Goal: Transaction & Acquisition: Download file/media

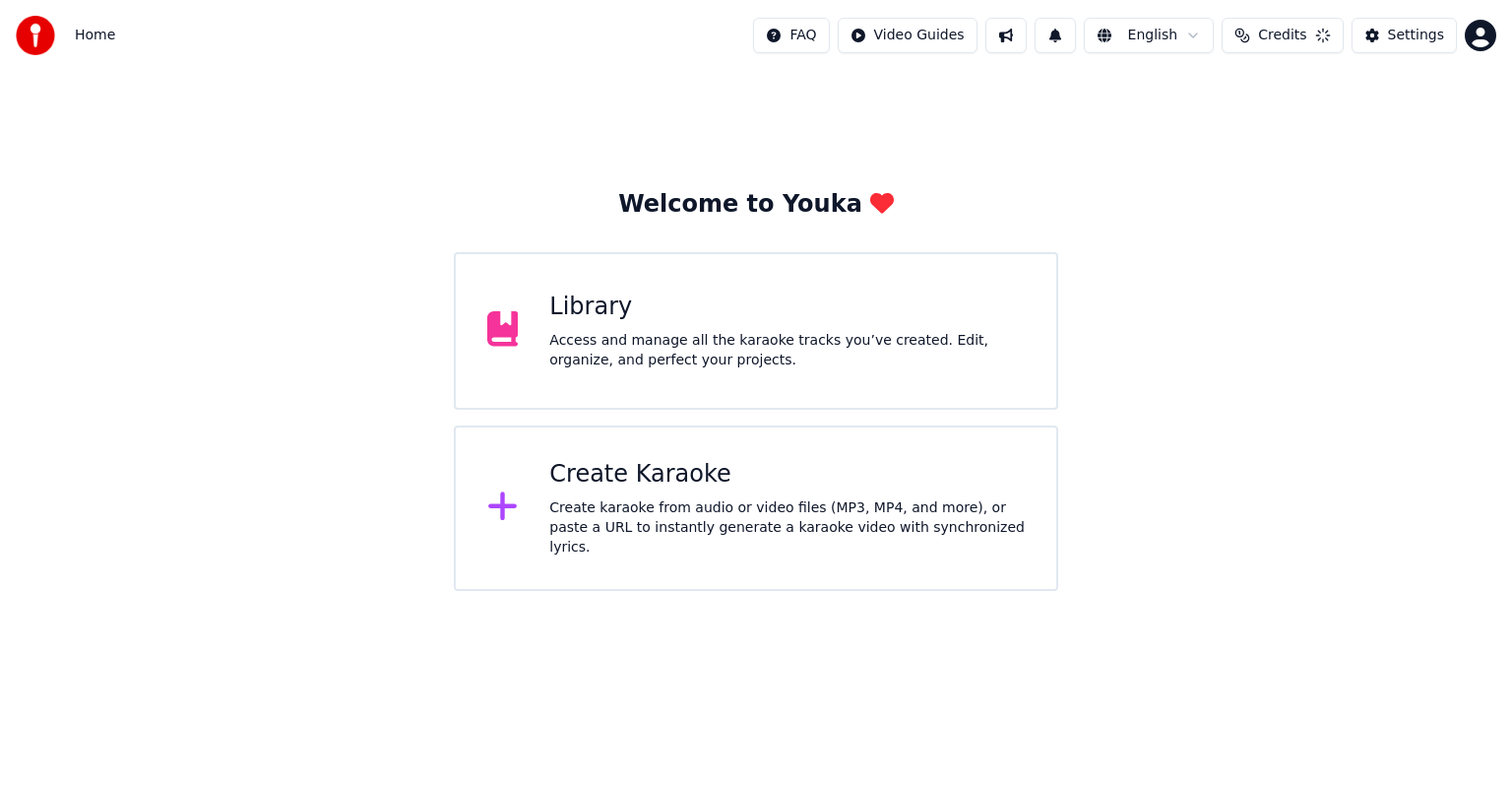
click at [756, 331] on div "Access and manage all the karaoke tracks you’ve created. Edit, organize, and pe…" at bounding box center [787, 351] width 476 height 40
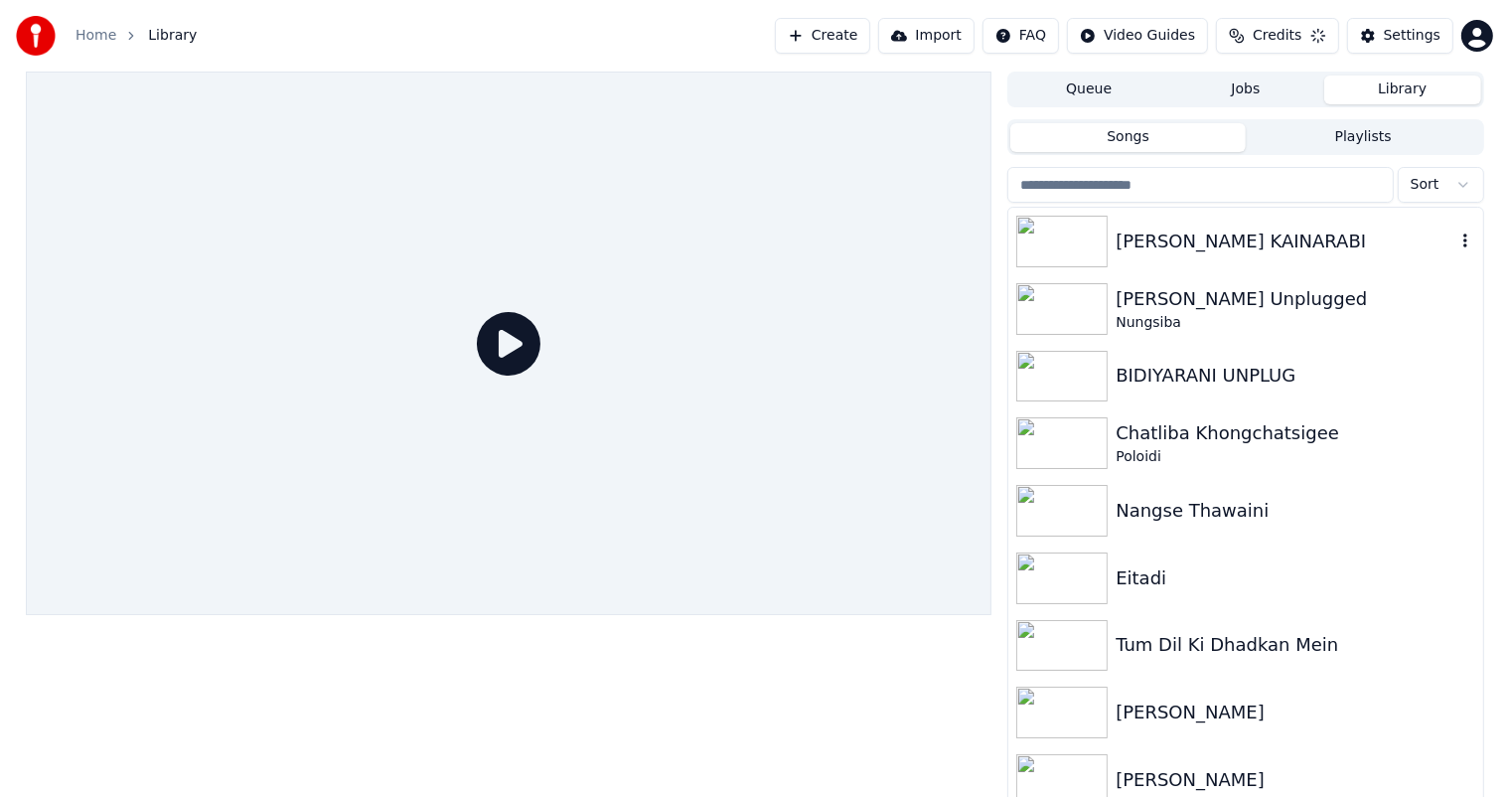
click at [1270, 237] on div "[PERSON_NAME] KAINARABI" at bounding box center [1285, 242] width 339 height 28
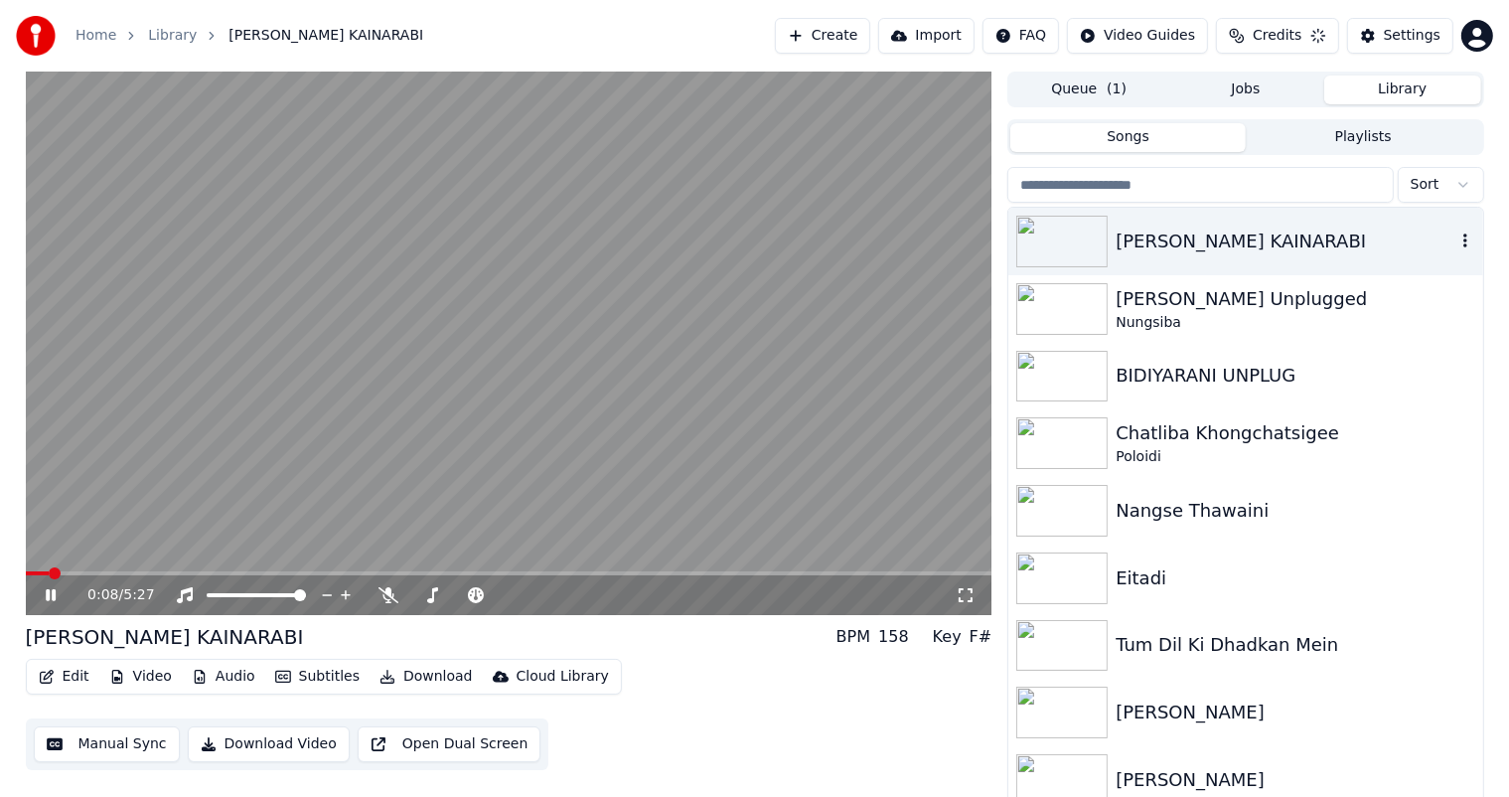
click at [1355, 236] on div "[PERSON_NAME] KAINARABI" at bounding box center [1285, 242] width 339 height 28
click at [403, 678] on button "Download" at bounding box center [426, 677] width 109 height 28
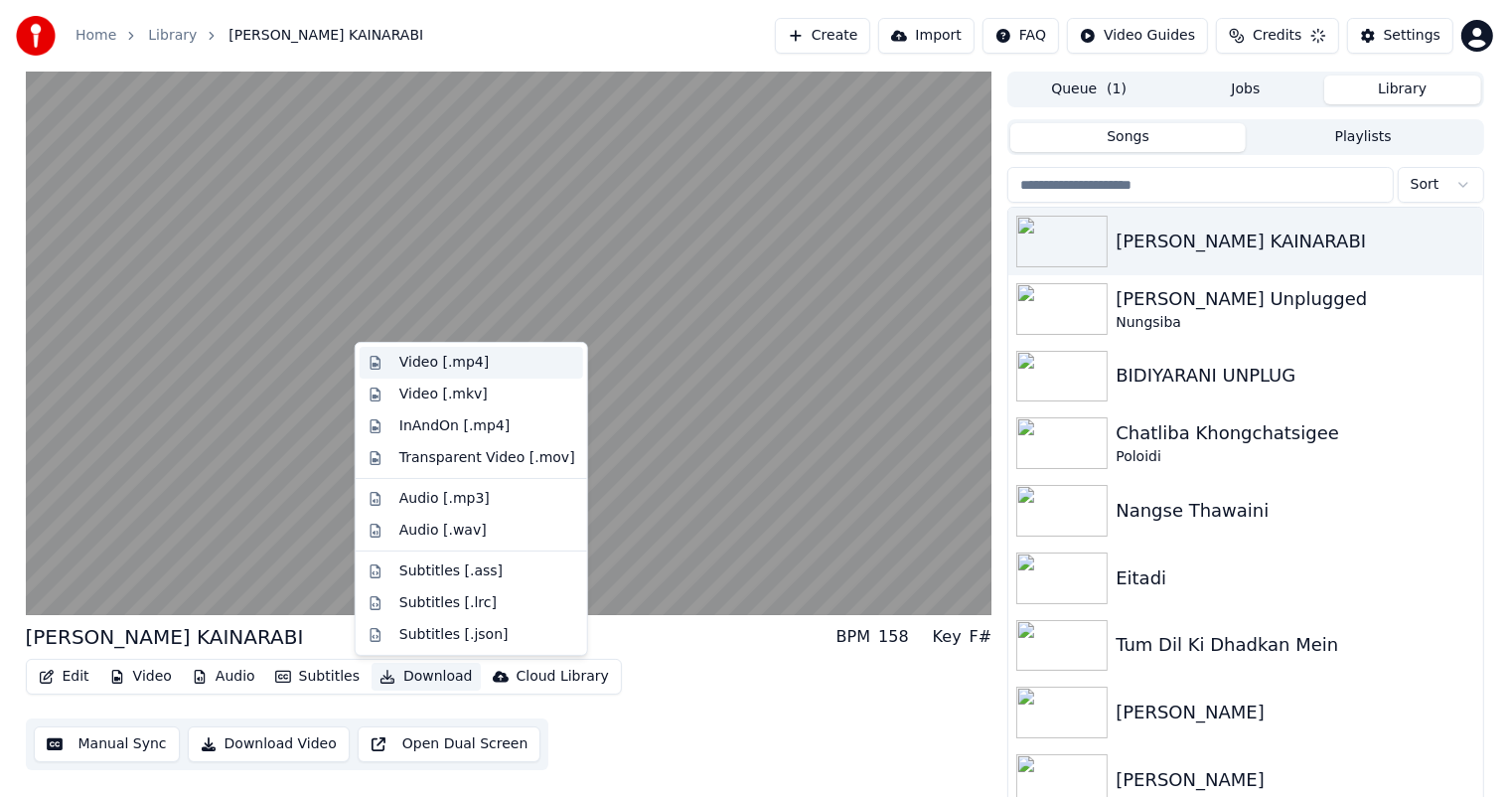
click at [477, 372] on div "Video [.mp4]" at bounding box center [487, 363] width 176 height 20
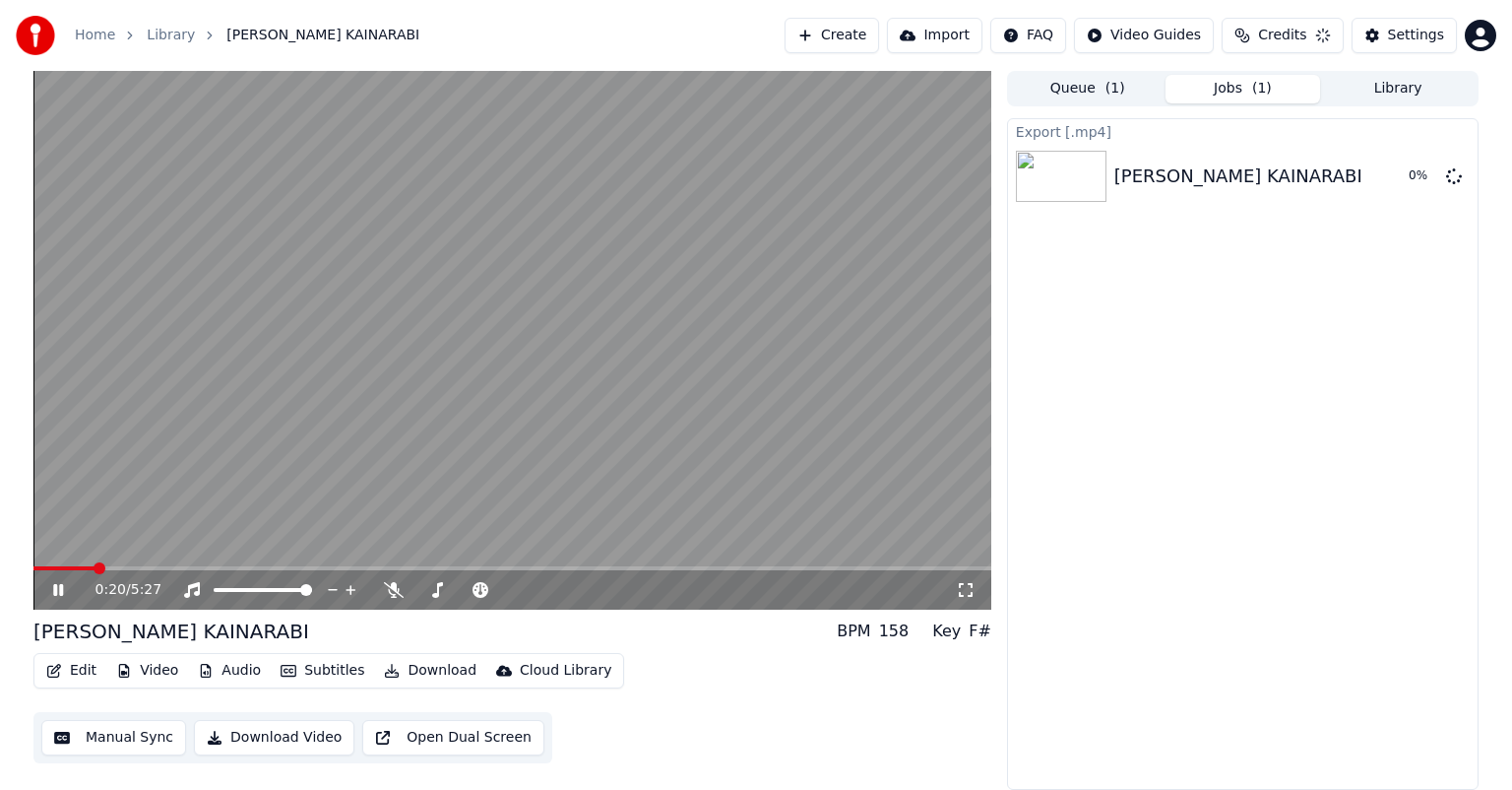
click at [924, 567] on span at bounding box center [512, 568] width 958 height 4
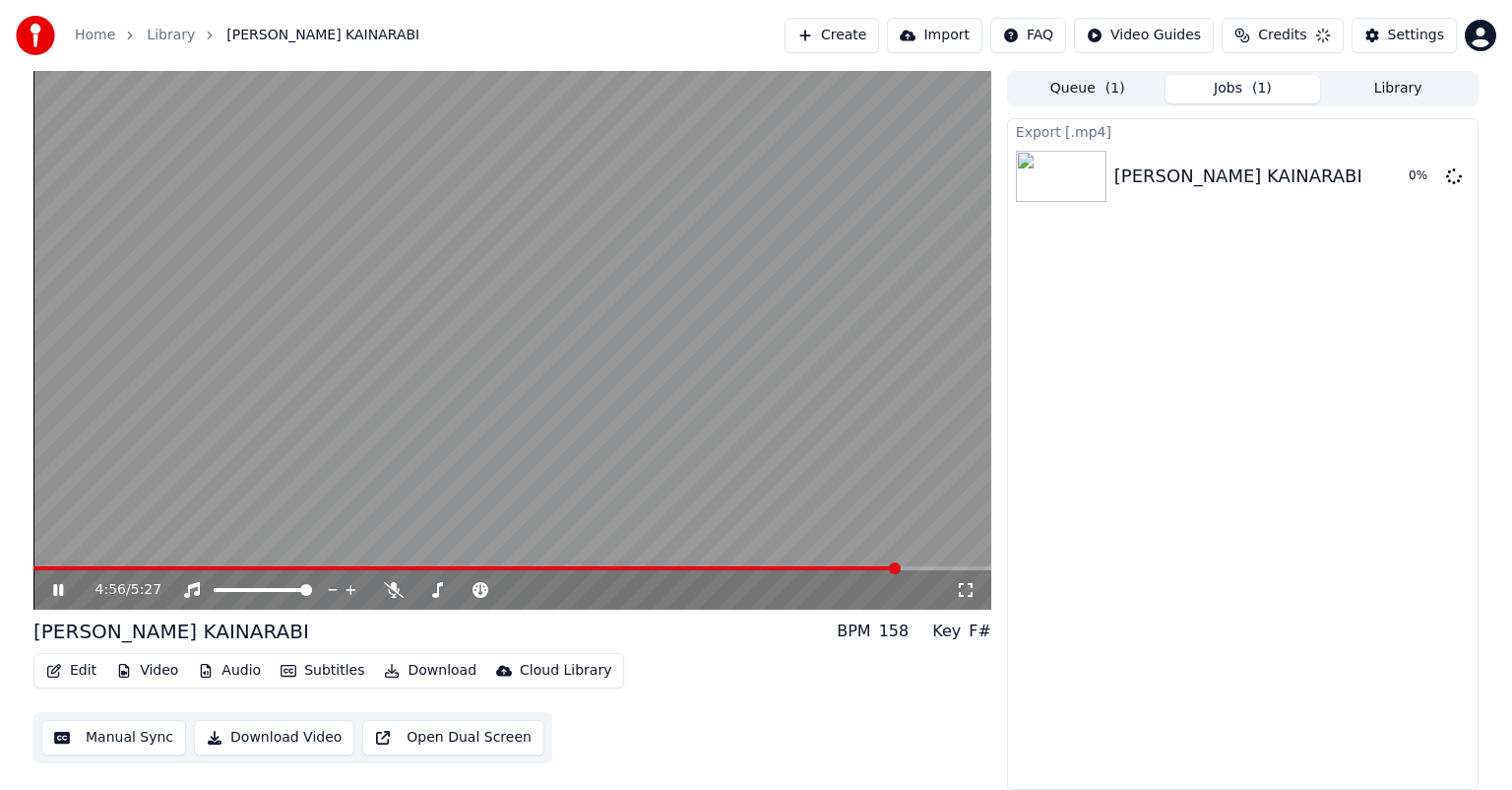
click at [899, 568] on span at bounding box center [466, 568] width 865 height 4
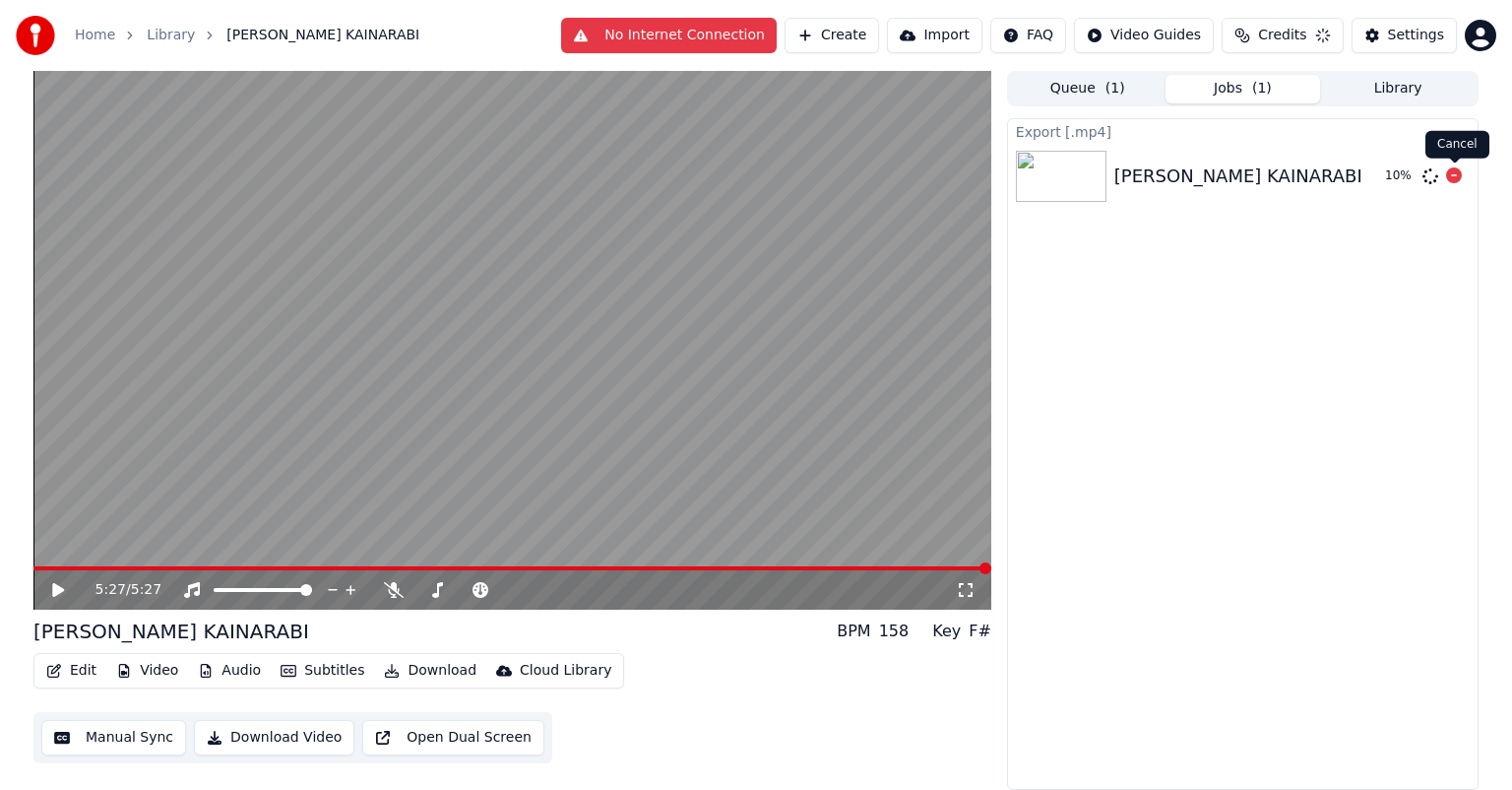
click at [1452, 175] on icon at bounding box center [1454, 175] width 16 height 16
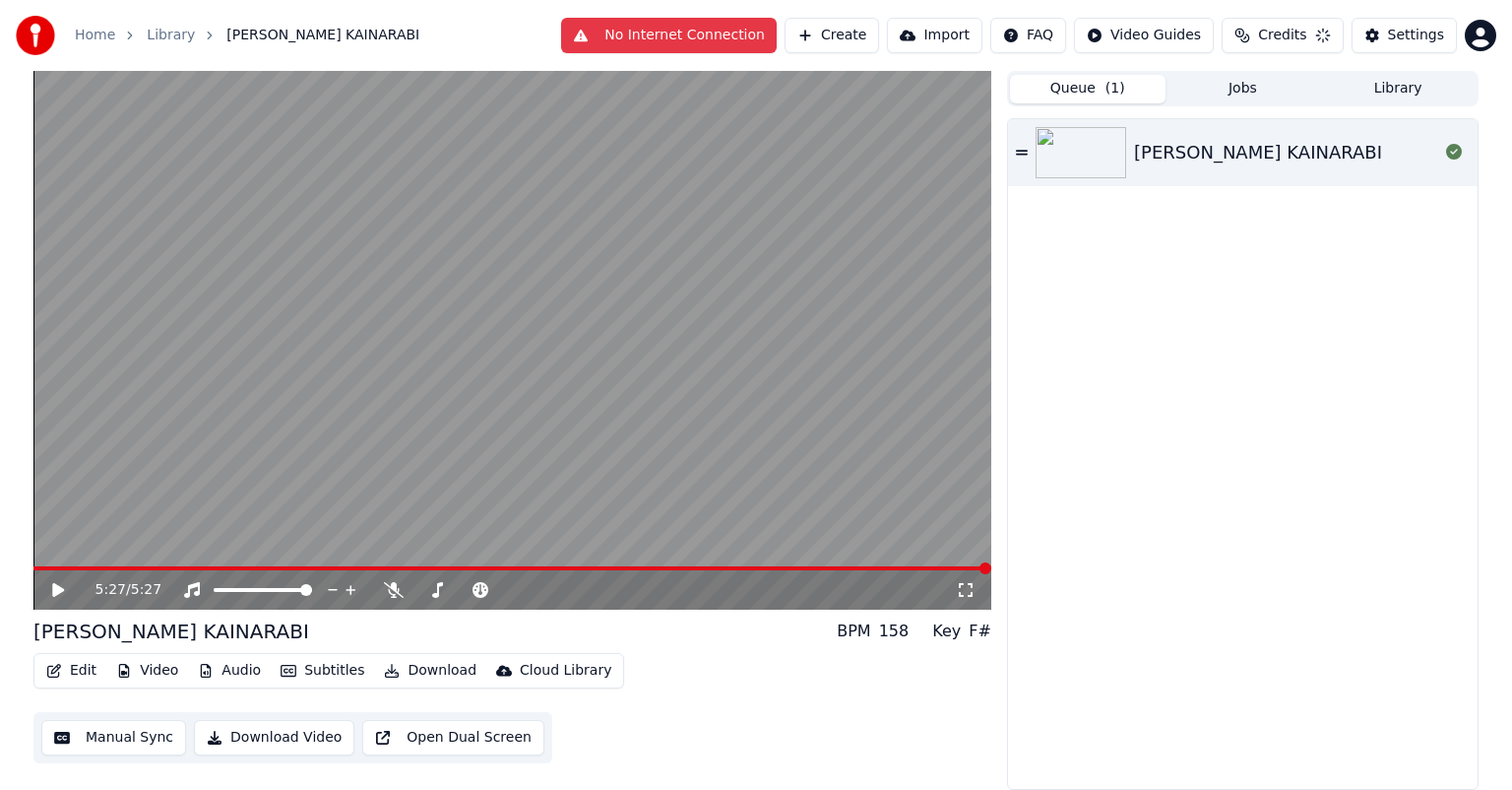
click at [1108, 90] on span "( 1 )" at bounding box center [1116, 88] width 20 height 20
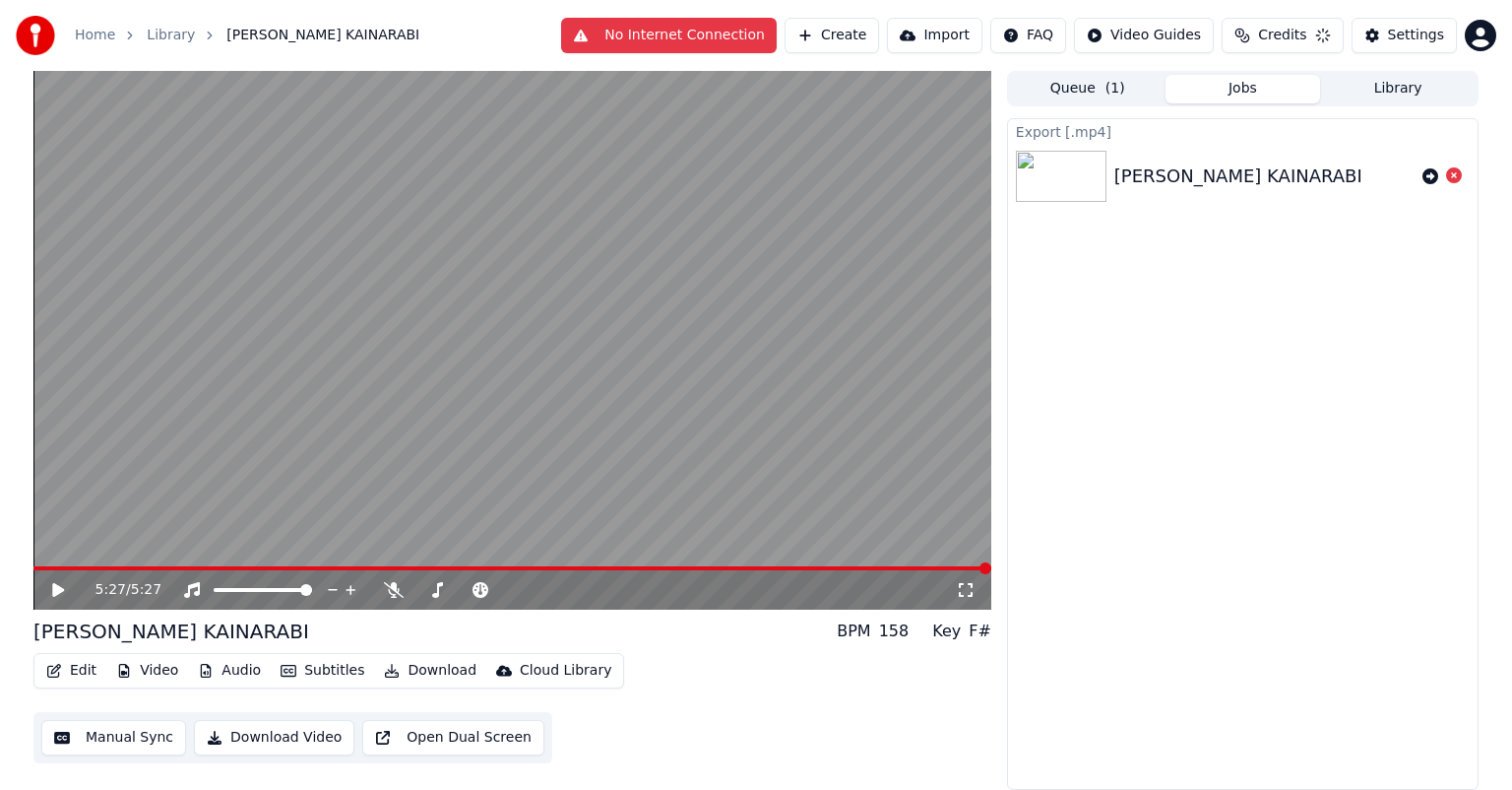
click at [1234, 84] on button "Jobs" at bounding box center [1242, 89] width 156 height 29
click at [1066, 101] on button "Queue ( 1 )" at bounding box center [1087, 89] width 156 height 29
click at [1280, 89] on button "Jobs" at bounding box center [1242, 89] width 156 height 29
click at [53, 588] on icon at bounding box center [58, 590] width 12 height 14
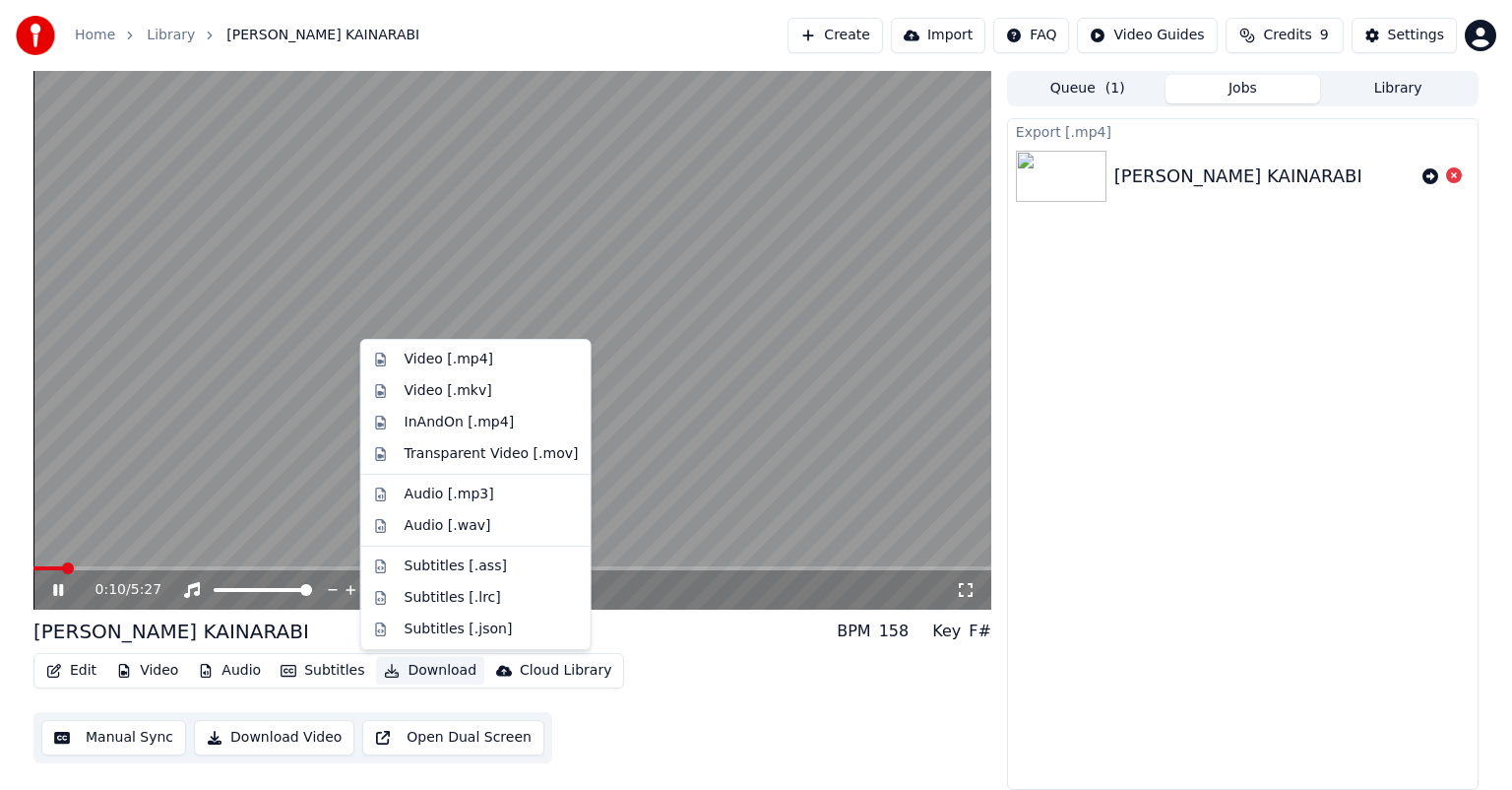
click at [422, 670] on button "Download" at bounding box center [430, 671] width 108 height 28
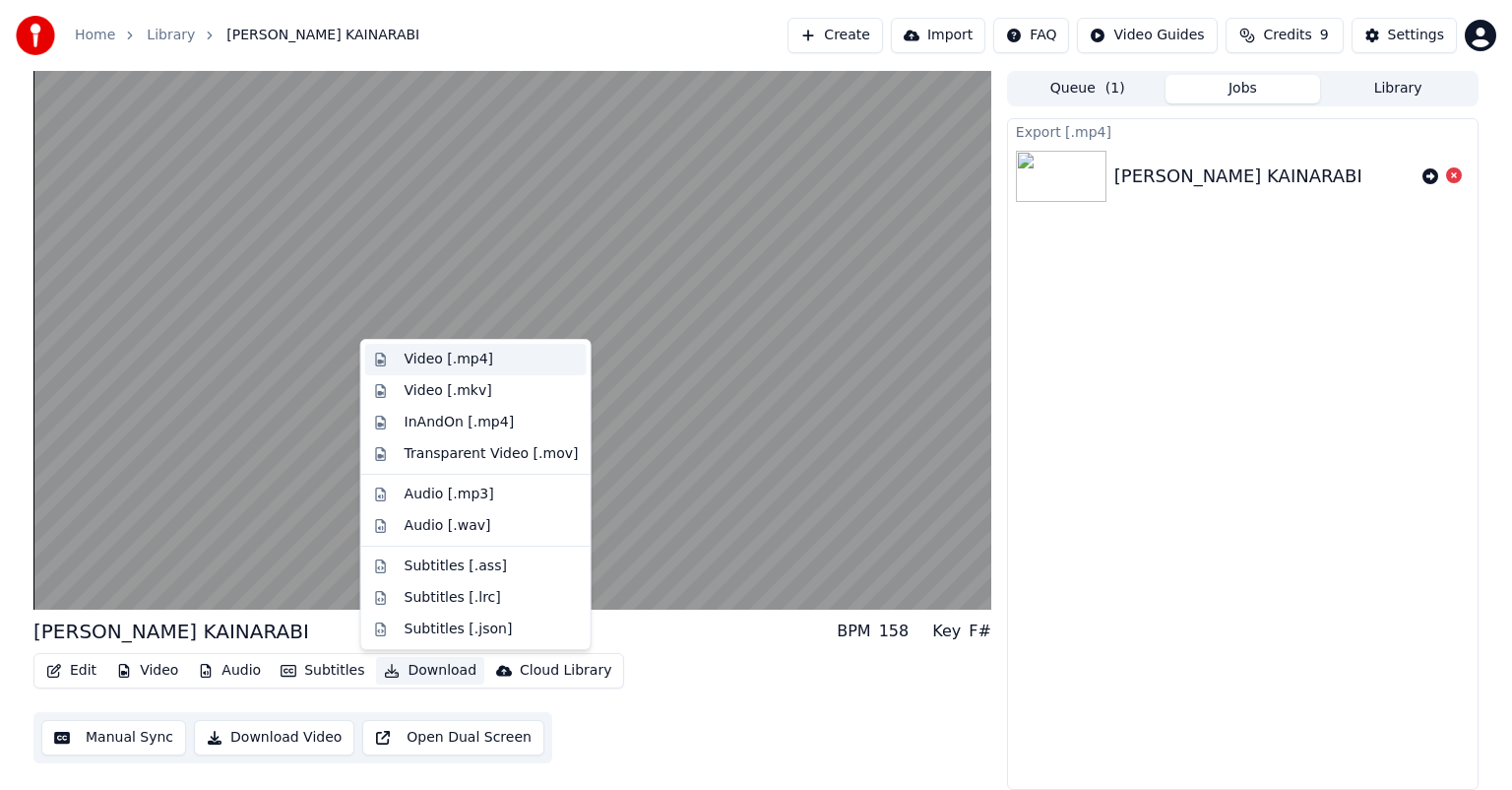
click at [456, 367] on div "Video [.mp4]" at bounding box center [448, 360] width 88 height 20
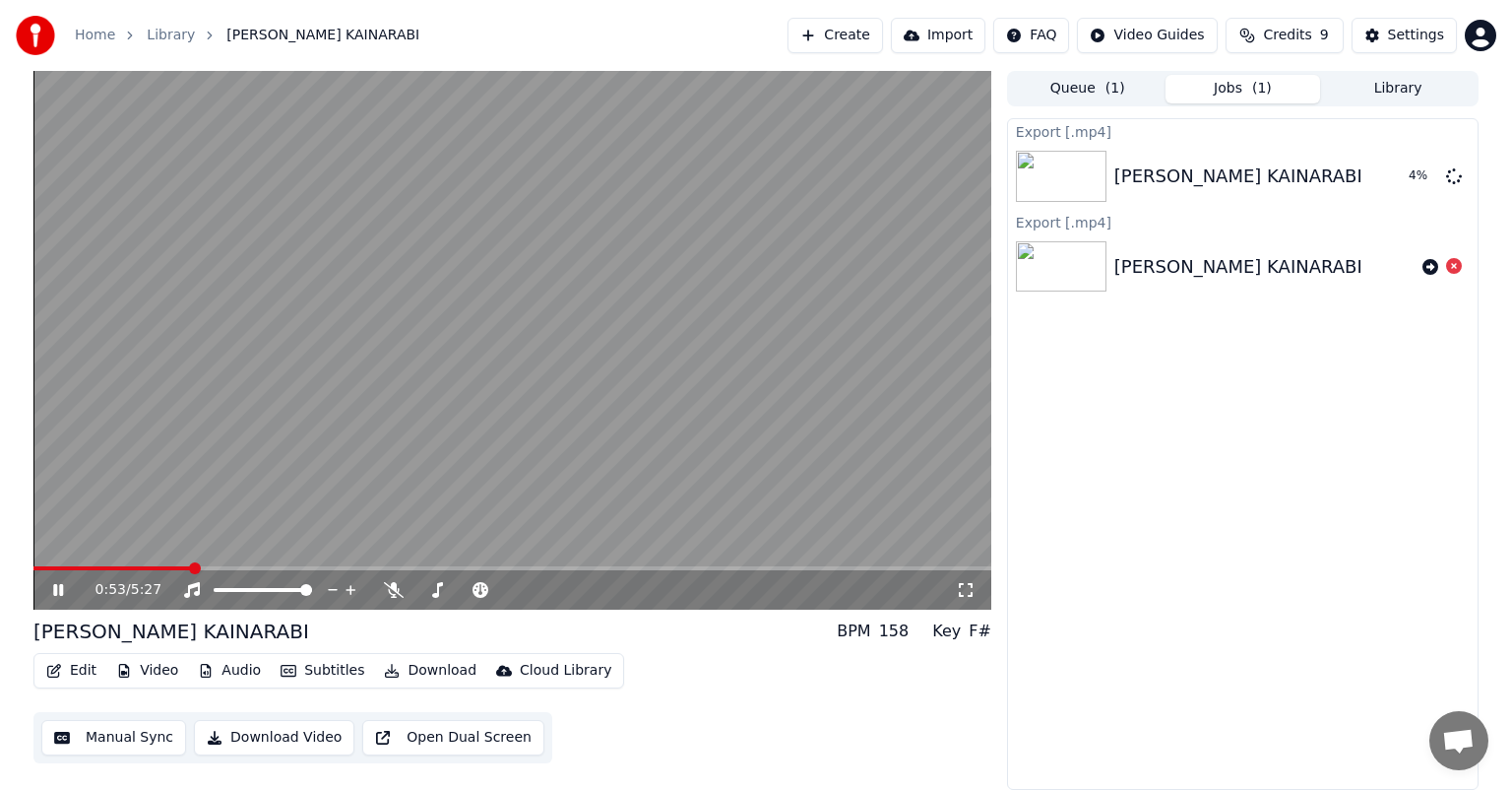
click at [61, 588] on icon at bounding box center [58, 590] width 10 height 12
click at [1225, 90] on button "Jobs ( 1 )" at bounding box center [1242, 89] width 156 height 29
click at [1083, 84] on button "Queue ( 1 )" at bounding box center [1087, 89] width 156 height 29
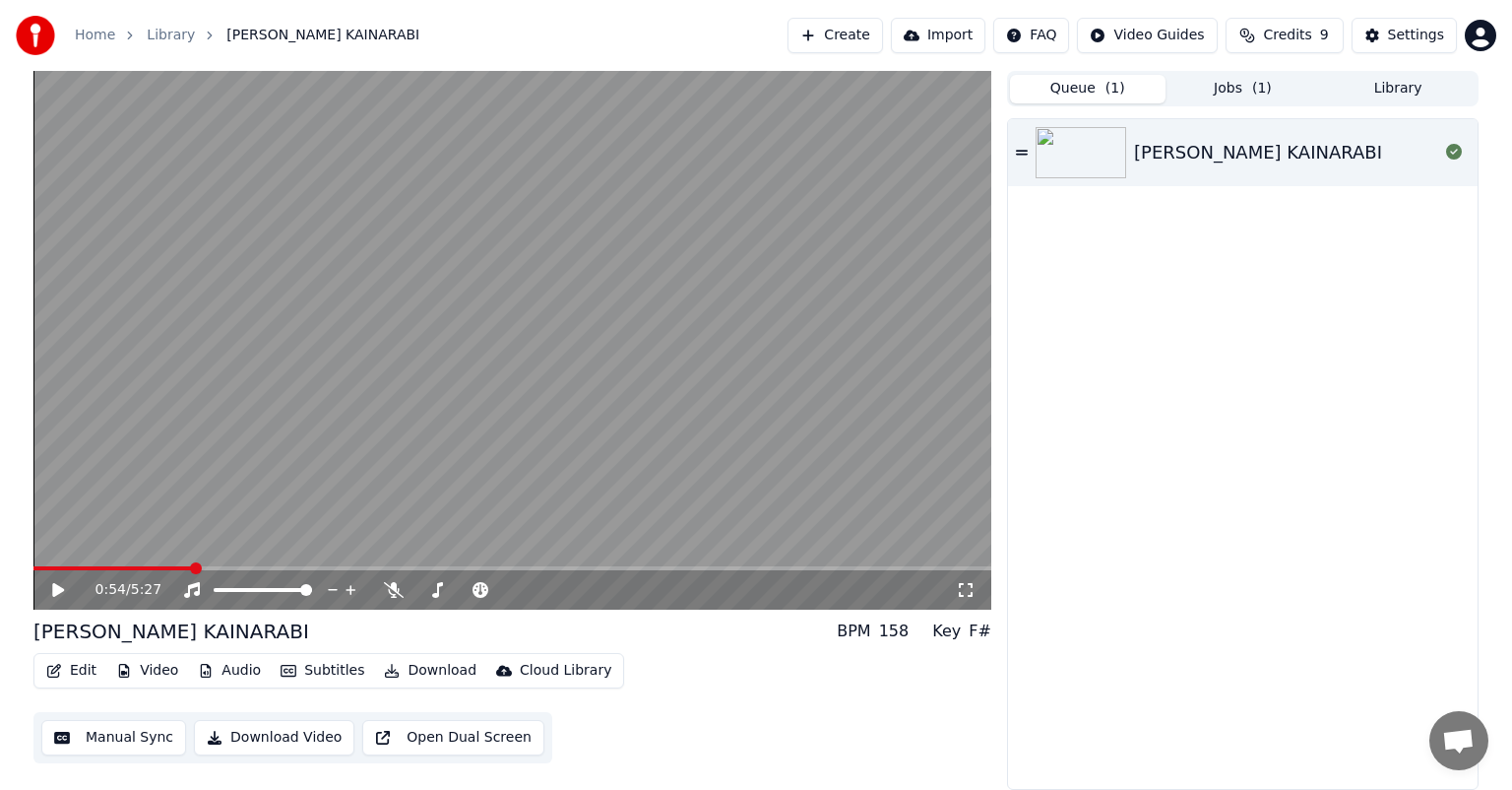
click at [1232, 81] on button "Jobs ( 1 )" at bounding box center [1242, 89] width 156 height 29
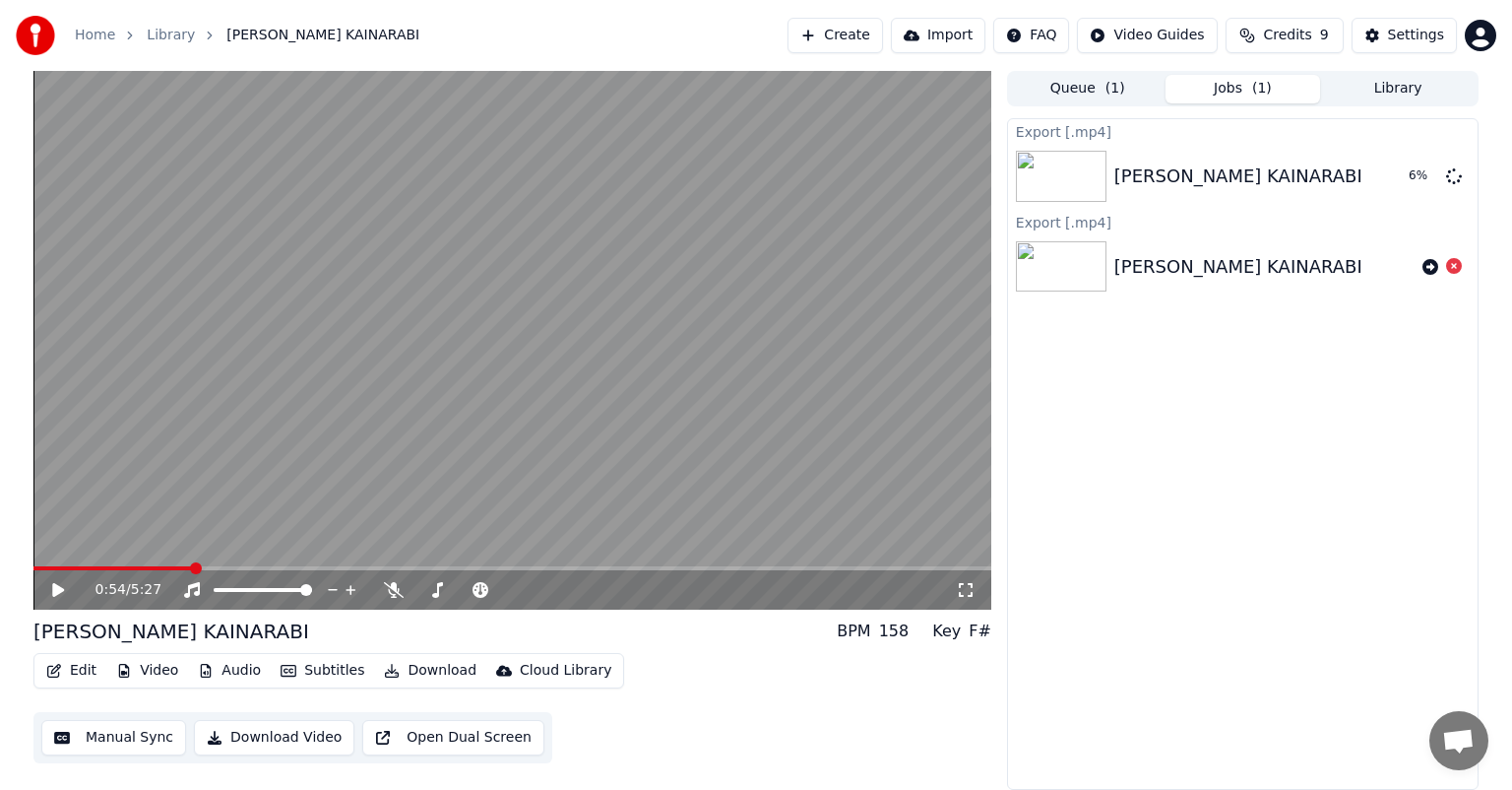
click at [1416, 82] on button "Library" at bounding box center [1397, 89] width 156 height 29
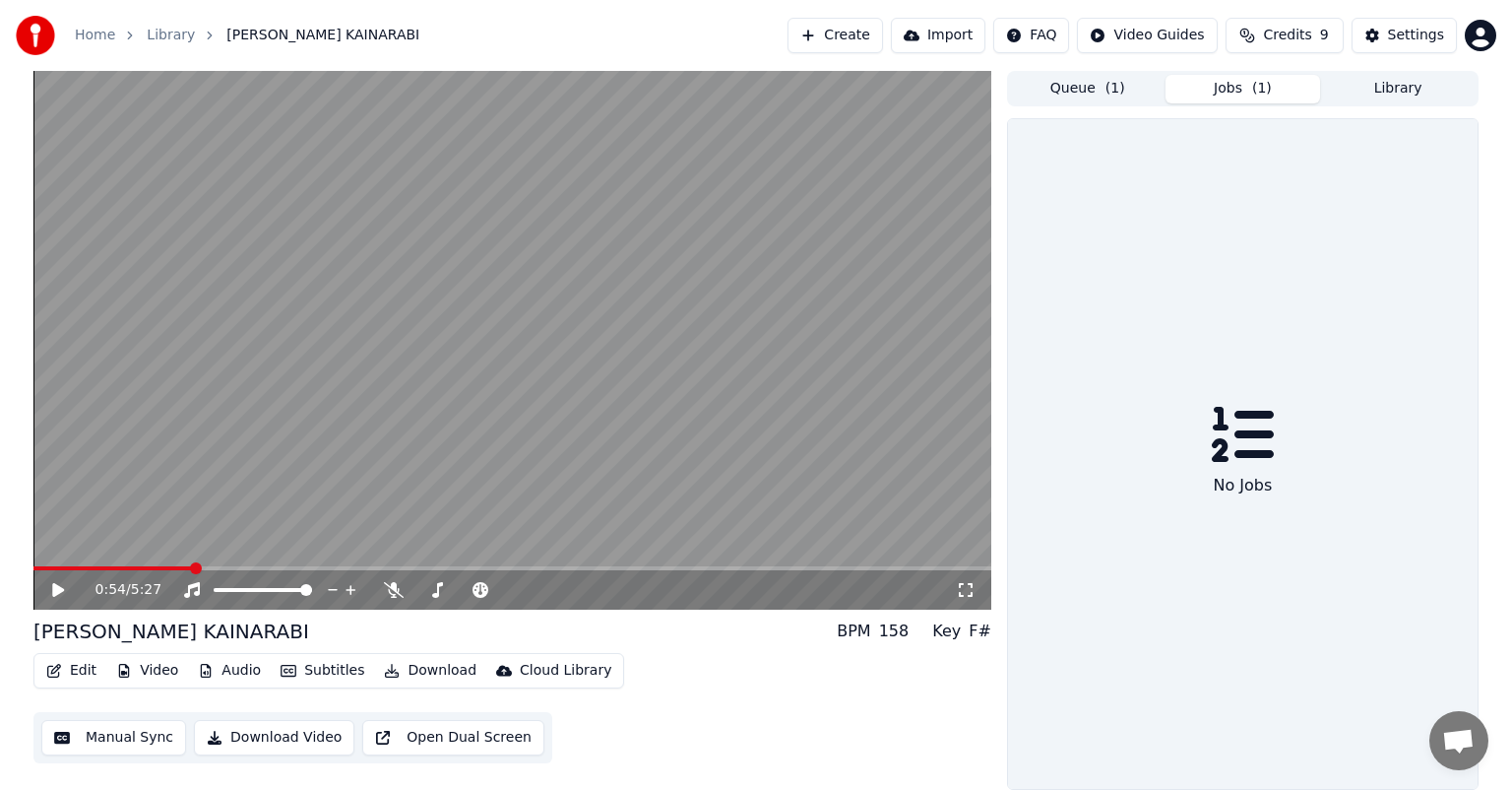
click at [1257, 88] on span "( 1 )" at bounding box center [1262, 88] width 20 height 20
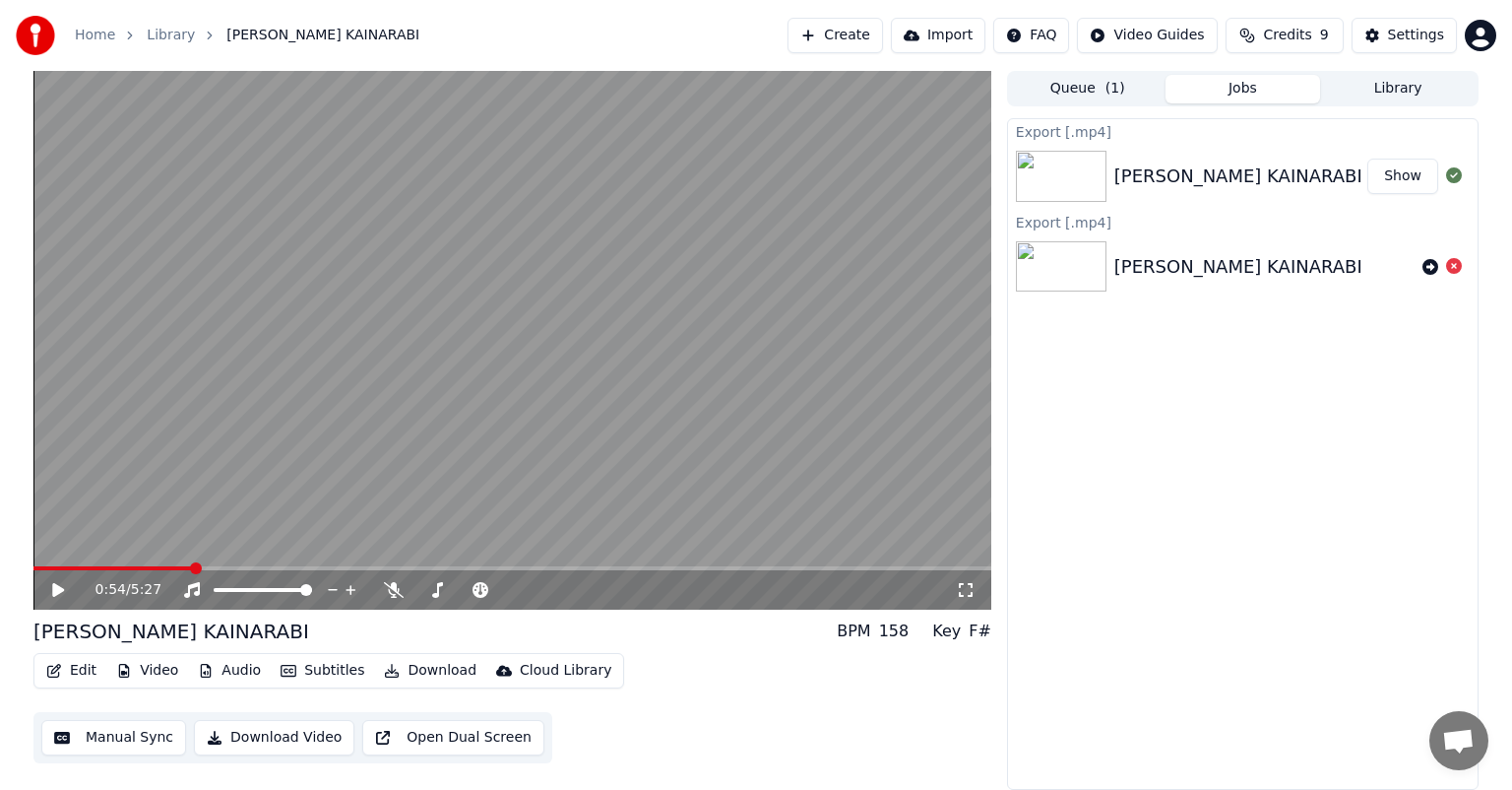
click at [1417, 173] on button "Show" at bounding box center [1403, 176] width 71 height 36
